Goal: Task Accomplishment & Management: Manage account settings

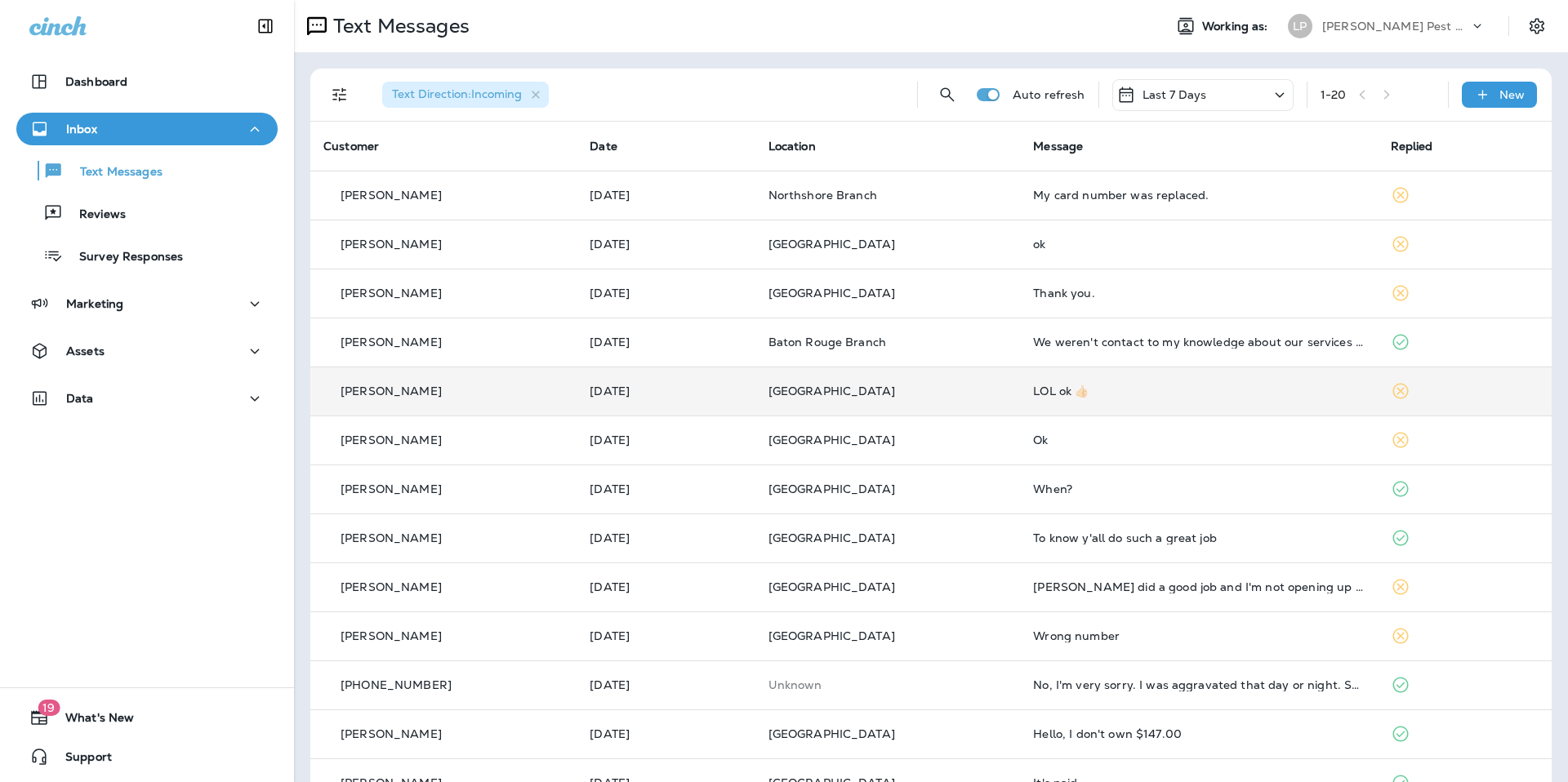
click at [929, 393] on p "[GEOGRAPHIC_DATA]" at bounding box center [887, 391] width 239 height 13
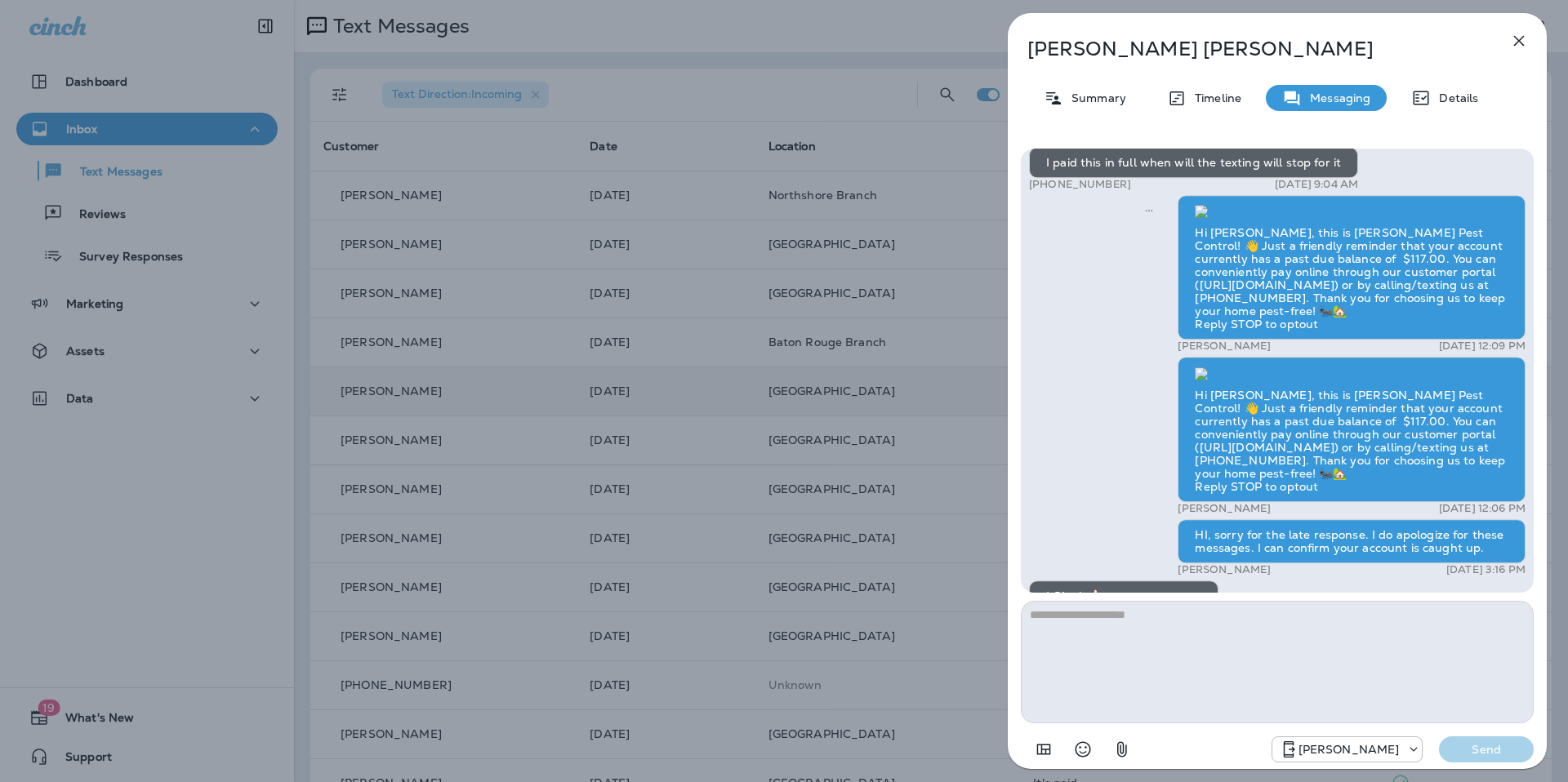
click at [1515, 38] on icon "button" at bounding box center [1519, 40] width 19 height 19
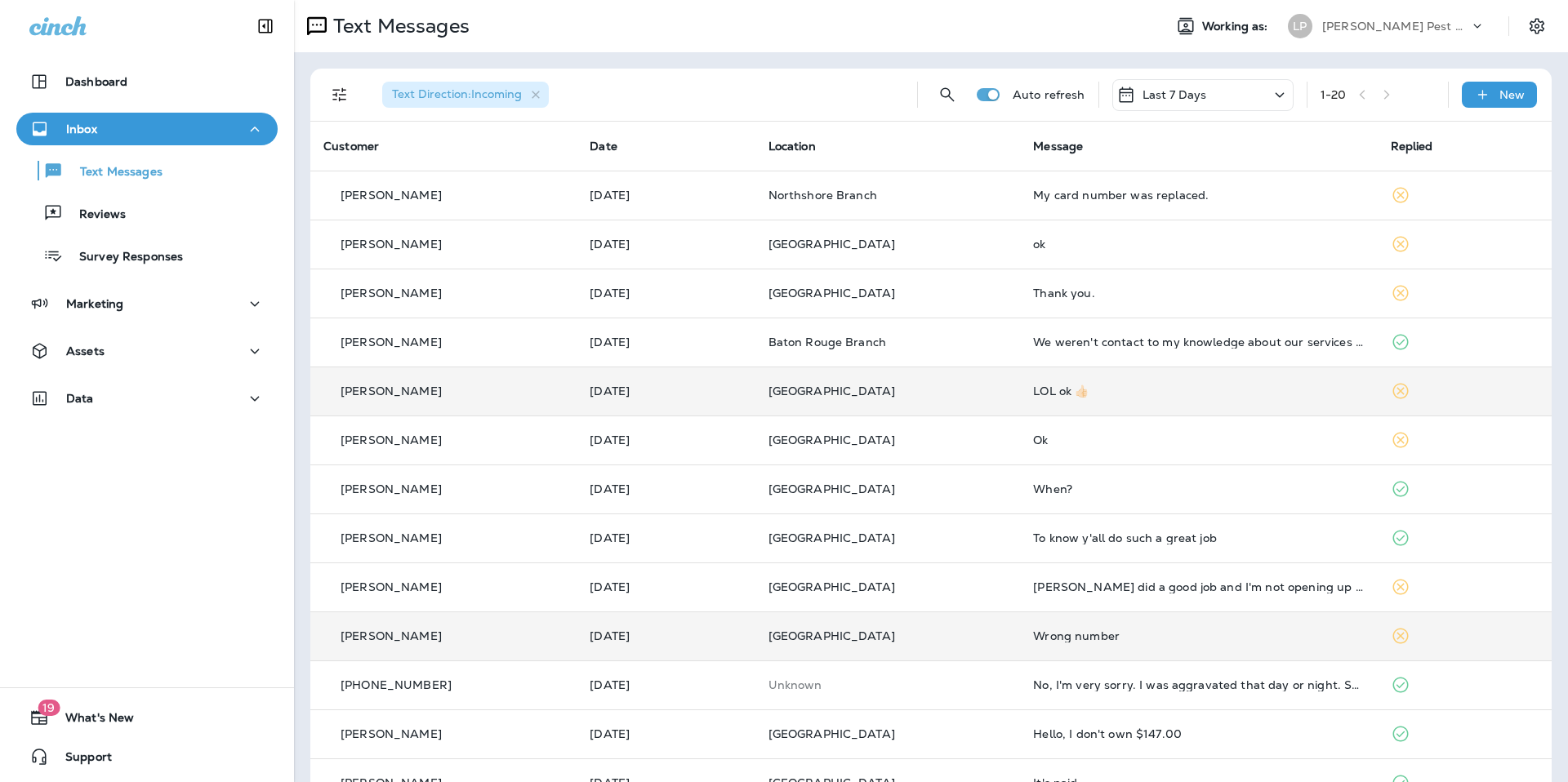
click at [1026, 648] on td "Wrong number" at bounding box center [1199, 636] width 357 height 49
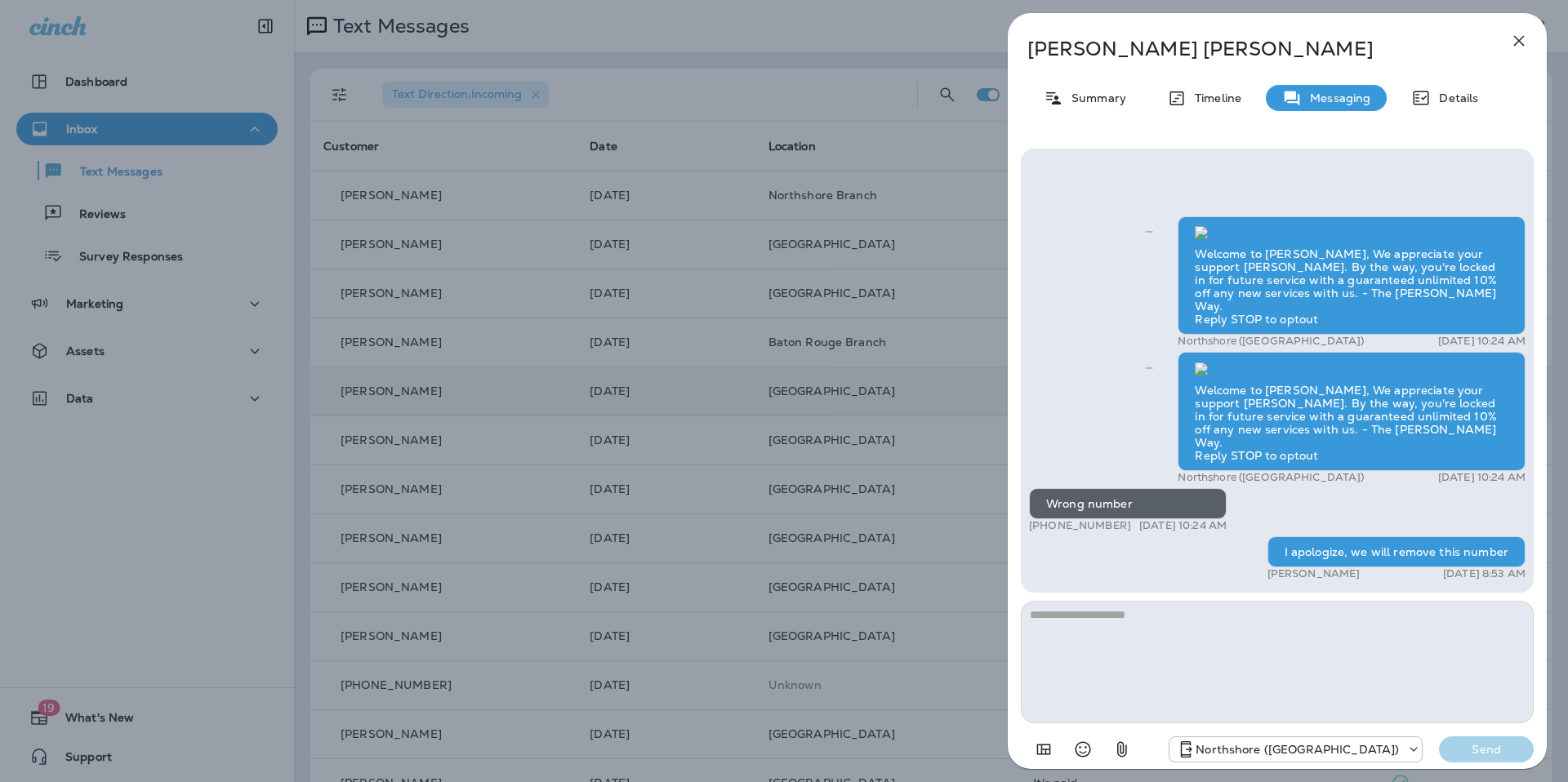
scroll to position [-306, 0]
click at [1523, 42] on icon "button" at bounding box center [1519, 40] width 19 height 19
